Goal: Check status: Check status

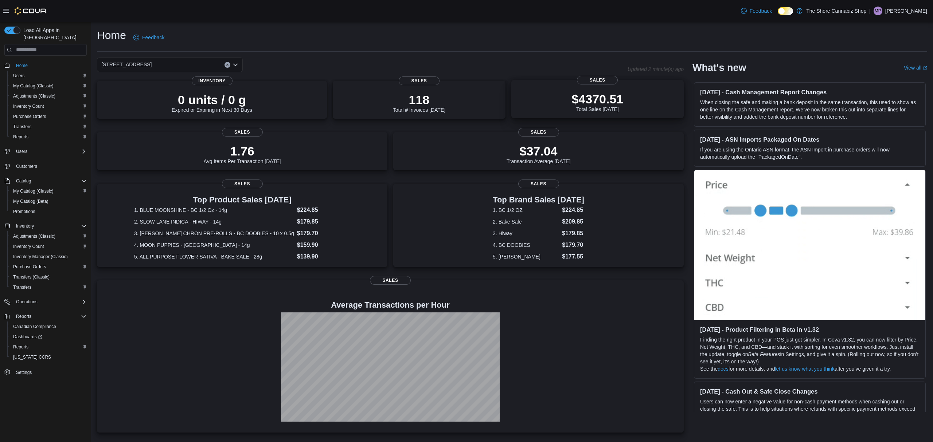
click at [642, 95] on div "$4370.51 Total Sales [DATE]" at bounding box center [597, 100] width 161 height 23
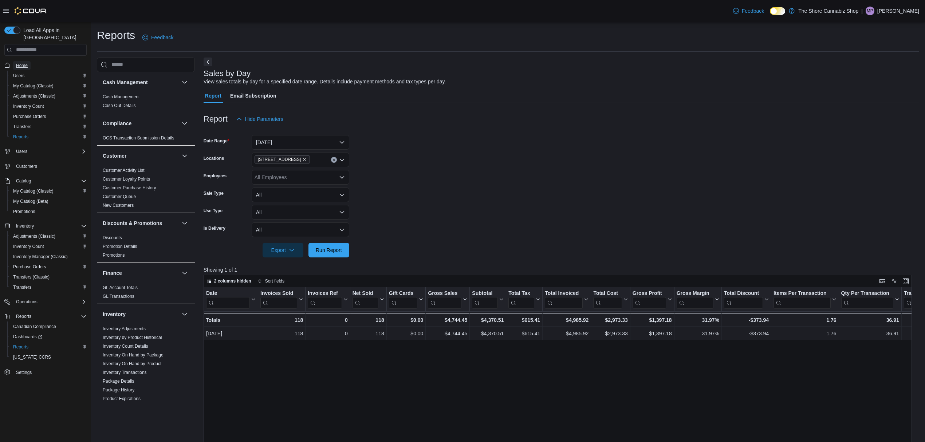
click at [24, 63] on span "Home" at bounding box center [22, 66] width 12 height 6
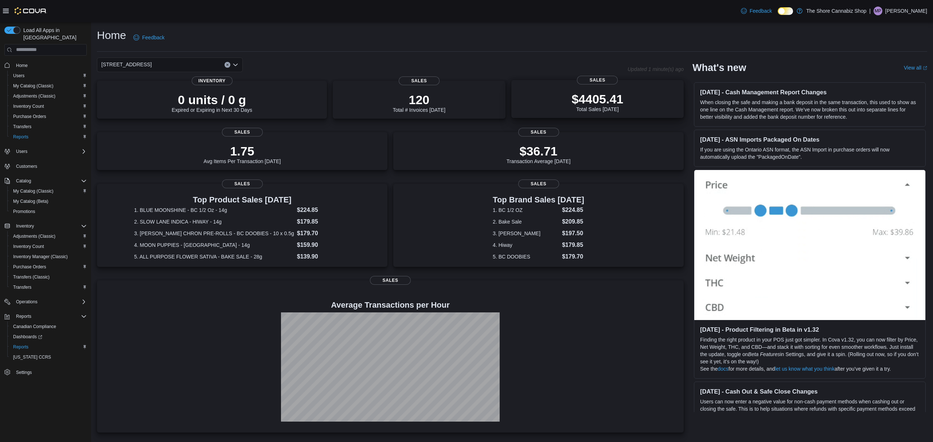
click at [601, 92] on p "$4405.41" at bounding box center [597, 99] width 52 height 15
